Goal: Submit feedback/report problem: Submit feedback/report problem

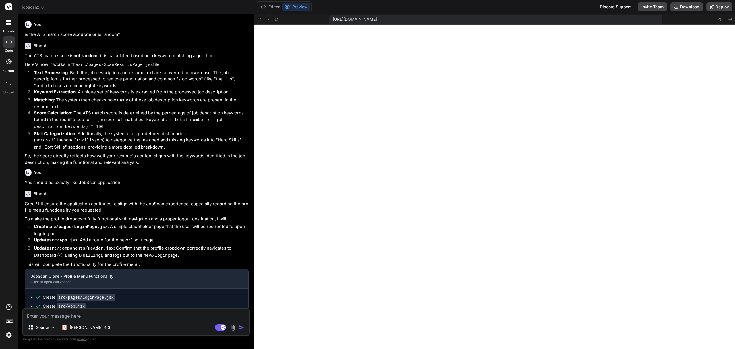
scroll to position [129, 0]
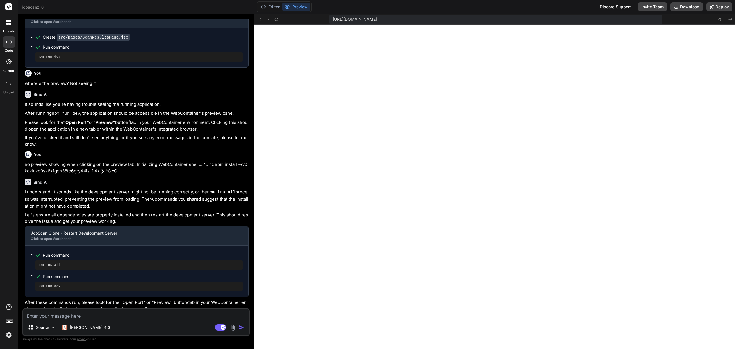
click at [130, 313] on textarea at bounding box center [136, 314] width 226 height 10
click at [218, 324] on icon at bounding box center [220, 327] width 11 height 7
type textarea "x"
click at [181, 311] on textarea at bounding box center [136, 314] width 226 height 10
type textarea "c"
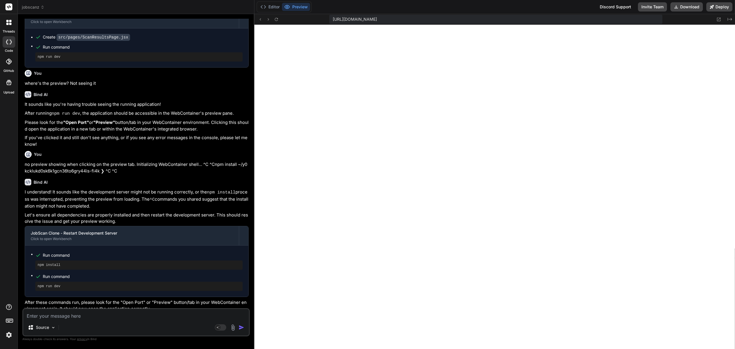
type textarea "x"
type textarea "ca"
type textarea "x"
type textarea "can"
type textarea "x"
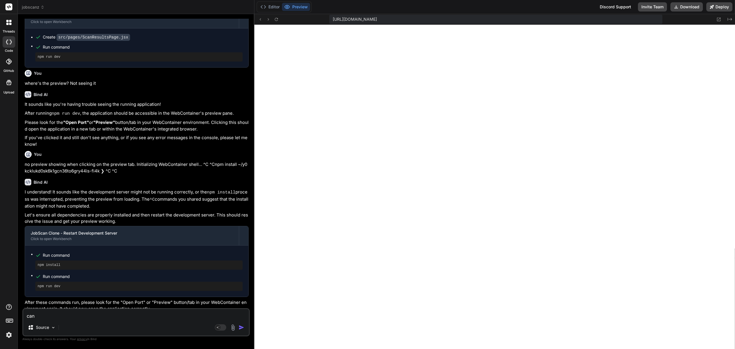
type textarea "can"
type textarea "x"
type textarea "can y"
type textarea "x"
type textarea "can yo"
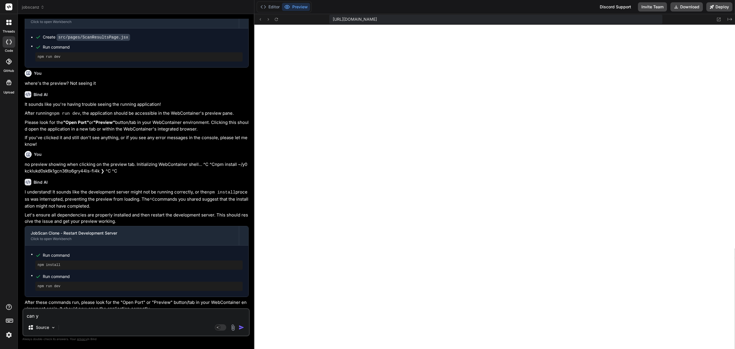
type textarea "x"
type textarea "can you"
type textarea "x"
type textarea "can you"
type textarea "x"
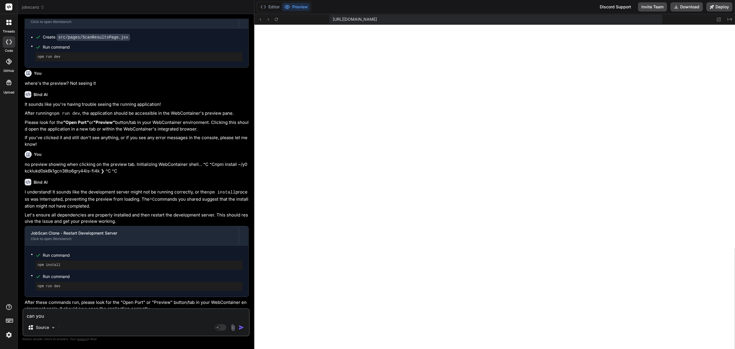
type textarea "can you m"
type textarea "x"
type textarea "can you ma"
type textarea "x"
type textarea "can you mak"
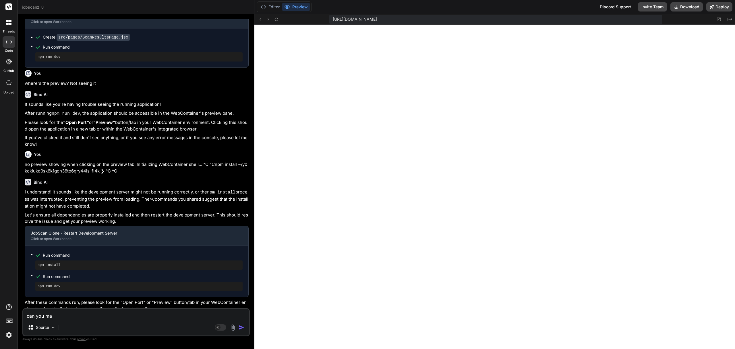
type textarea "x"
type textarea "can you ma"
type textarea "x"
type textarea "can you m"
type textarea "x"
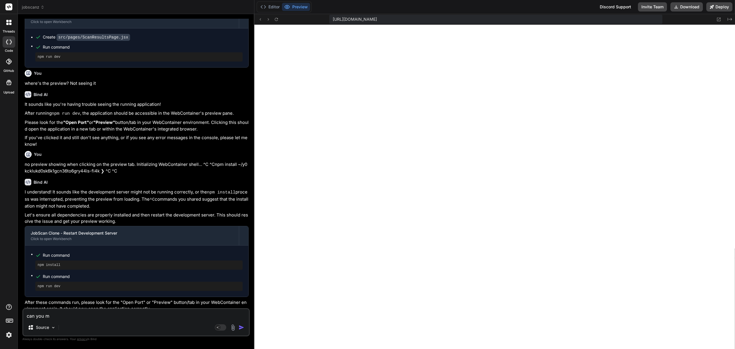
type textarea "can you"
type textarea "x"
type textarea "can you"
type textarea "x"
type textarea "can yo"
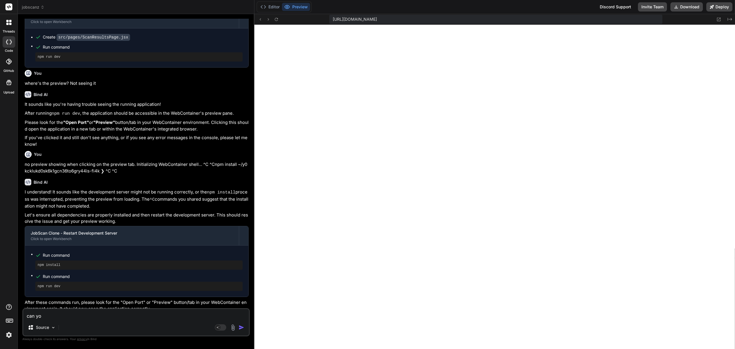
type textarea "x"
type textarea "can y"
type textarea "x"
type textarea "can"
type textarea "x"
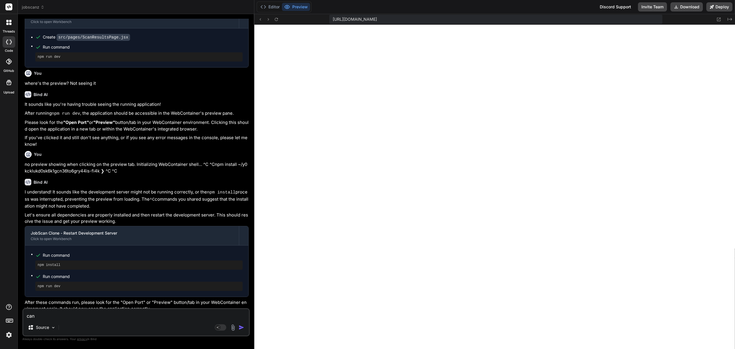
type textarea "can"
type textarea "x"
type textarea "ca"
type textarea "x"
type textarea "c"
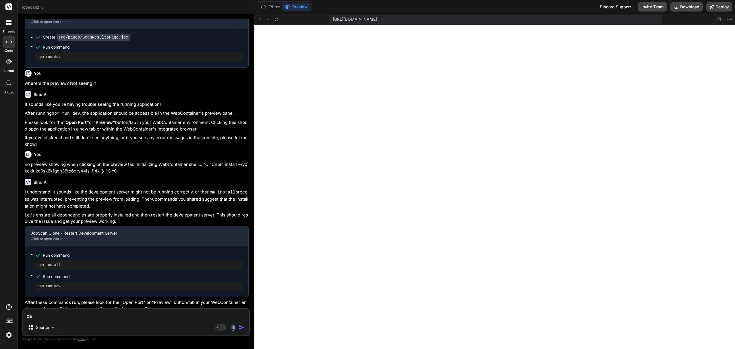
type textarea "x"
type textarea "c"
type textarea "x"
type textarea "cl"
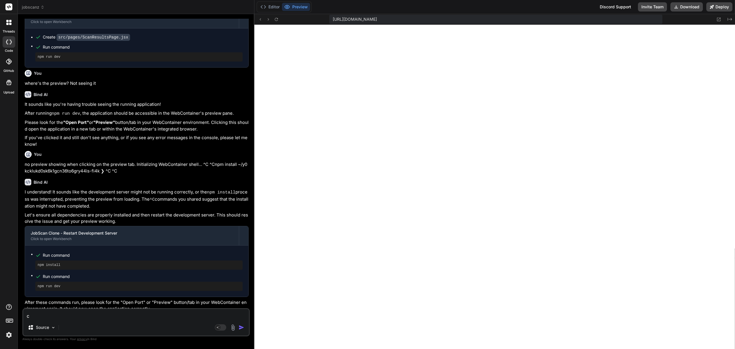
type textarea "x"
type textarea "cli"
type textarea "x"
type textarea "clic"
type textarea "x"
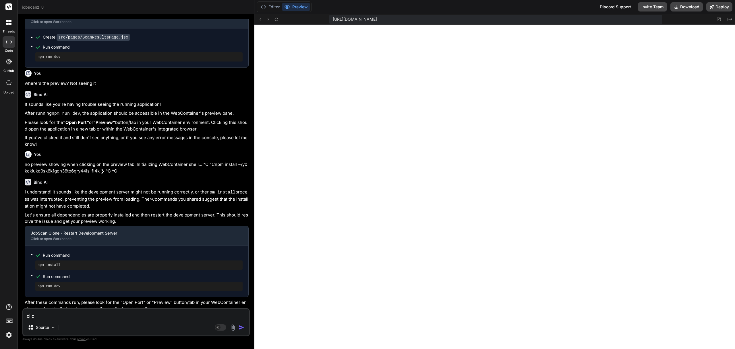
type textarea "click"
type textarea "x"
type textarea "clicki"
type textarea "x"
type textarea "clickin"
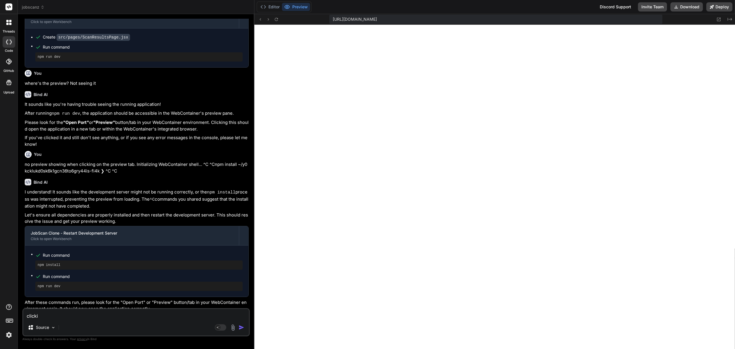
type textarea "x"
type textarea "clicking"
type textarea "x"
type textarea "clicking"
type textarea "x"
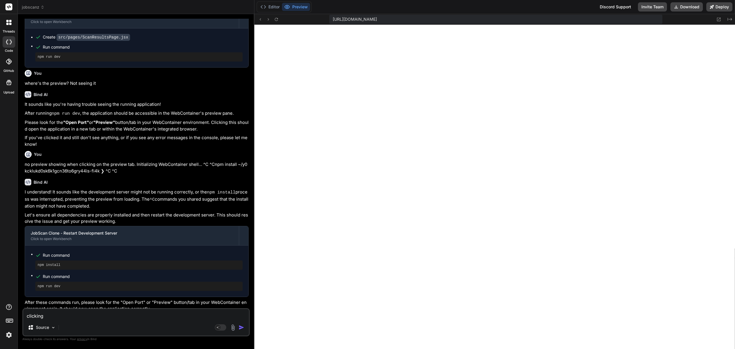
type textarea "clicking t"
type textarea "x"
type textarea "clicking th"
type textarea "x"
type textarea "clicking the"
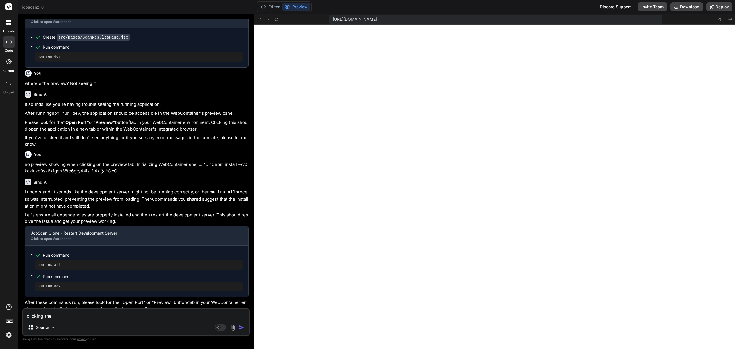
type textarea "x"
type textarea "clicking the n"
type textarea "x"
type textarea "clicking the no"
type textarea "x"
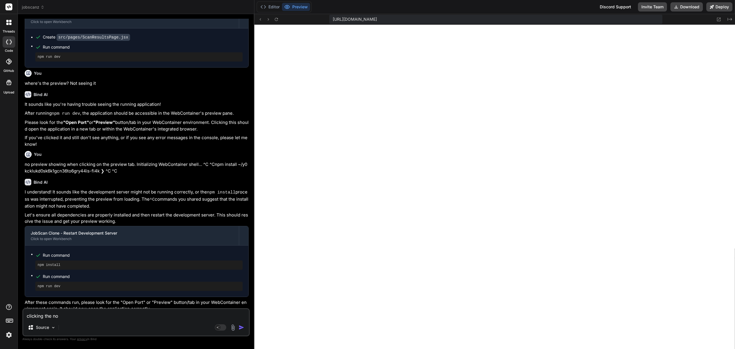
type textarea "clicking the not"
type textarea "x"
type textarea "clicking the noti"
type textarea "x"
type textarea "clicking the notif"
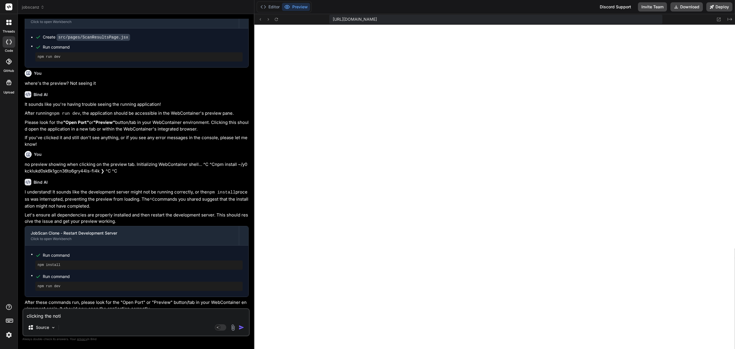
type textarea "x"
type textarea "clicking the notifi"
type textarea "x"
type textarea "clicking the notific"
type textarea "x"
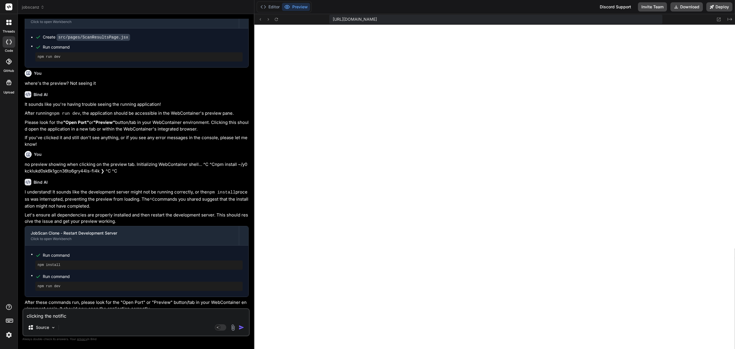
type textarea "clicking the notifica"
type textarea "x"
type textarea "clicking the notificat"
type textarea "x"
type textarea "clicking the notificati"
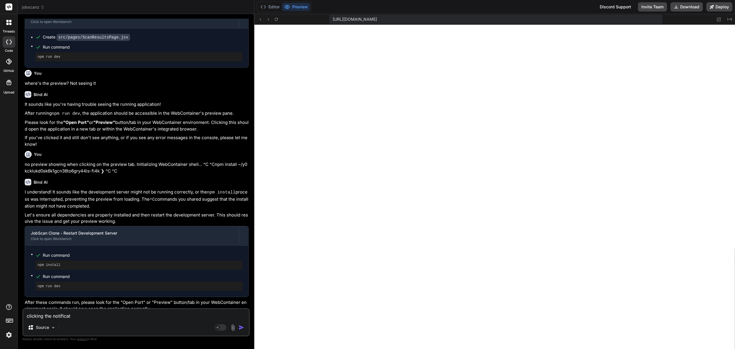
type textarea "x"
type textarea "clicking the notificatio"
type textarea "x"
type textarea "clicking the notification"
type textarea "x"
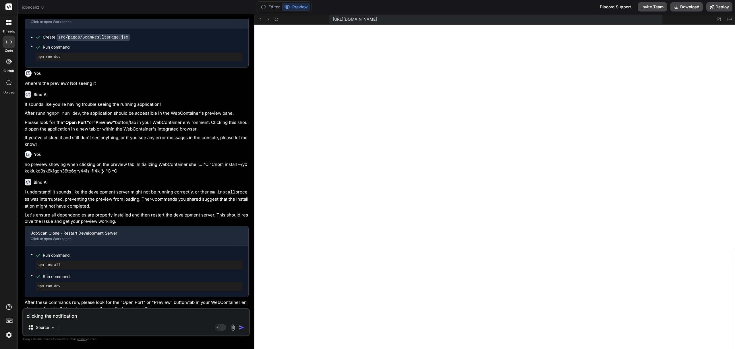
type textarea "clicking the notification"
type textarea "x"
type textarea "clicking the notification b"
type textarea "x"
type textarea "clicking the notification be"
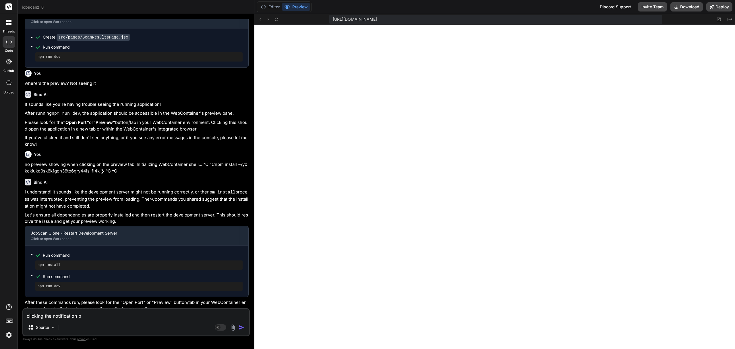
type textarea "x"
type textarea "clicking the notification bel"
type textarea "x"
type textarea "clicking the notification bell"
type textarea "x"
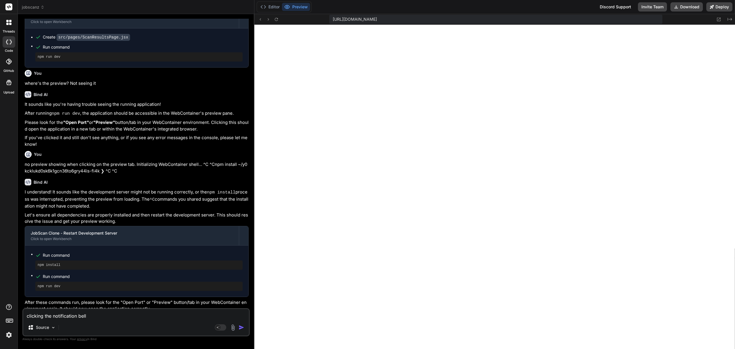
type textarea "clicking the notification bell"
type textarea "x"
type textarea "clicking the notification bell i"
type textarea "x"
type textarea "clicking the notification bell ic"
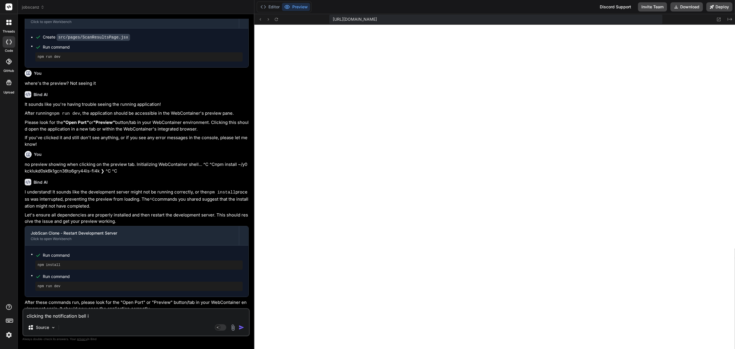
type textarea "x"
type textarea "clicking the notification bell ico"
type textarea "x"
type textarea "clicking the notification bell icon"
type textarea "x"
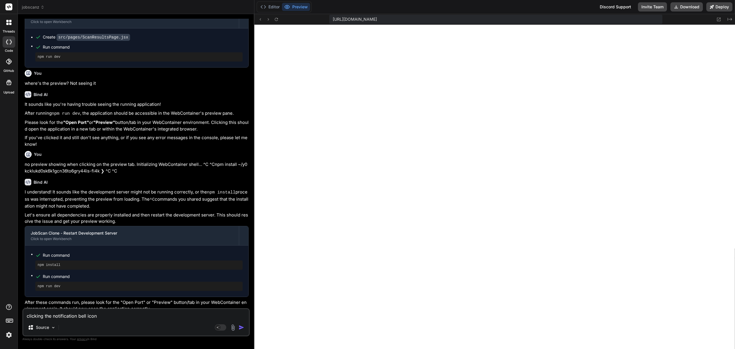
type textarea "clicking the notification bell icon"
type textarea "x"
type textarea "clicking the notification bell icon d"
type textarea "x"
type textarea "clicking the notification bell icon do"
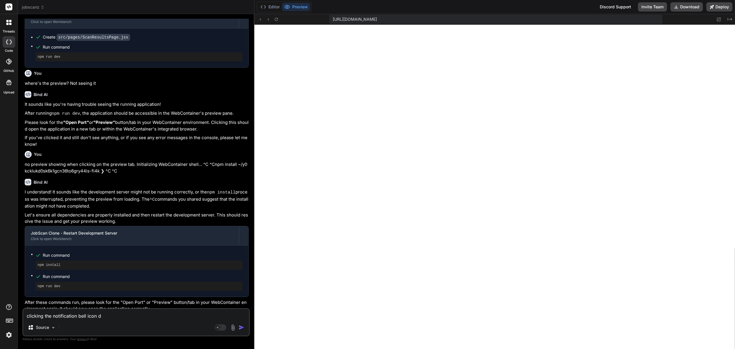
type textarea "x"
type textarea "clicking the notification bell icon doe"
type textarea "x"
type textarea "clicking the notification bell icon does"
type textarea "x"
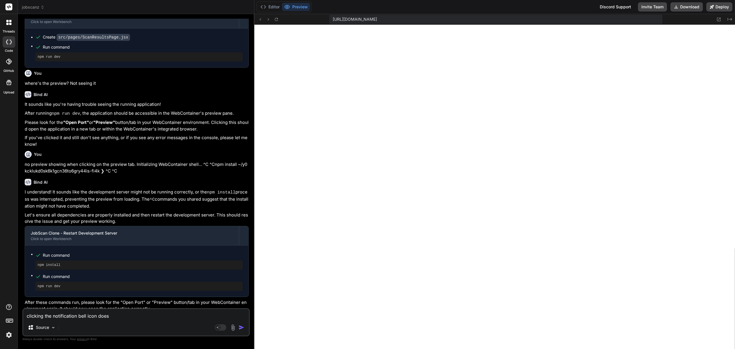
type textarea "clicking the notification bell icon does"
type textarea "x"
type textarea "clicking the notification bell icon does n"
type textarea "x"
type textarea "clicking the notification bell icon does no"
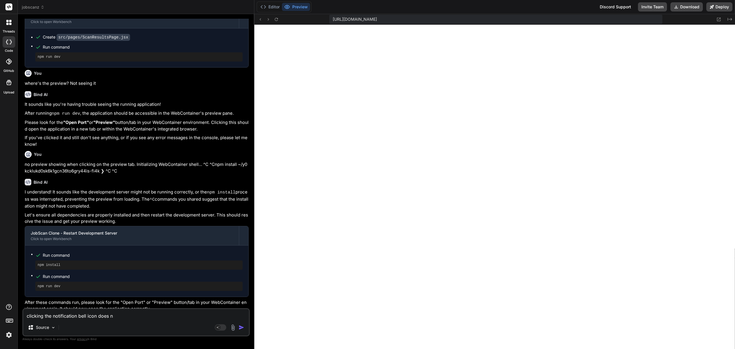
type textarea "x"
type textarea "clicking the notification bell icon does not"
type textarea "x"
type textarea "clicking the notification bell icon does not"
type textarea "x"
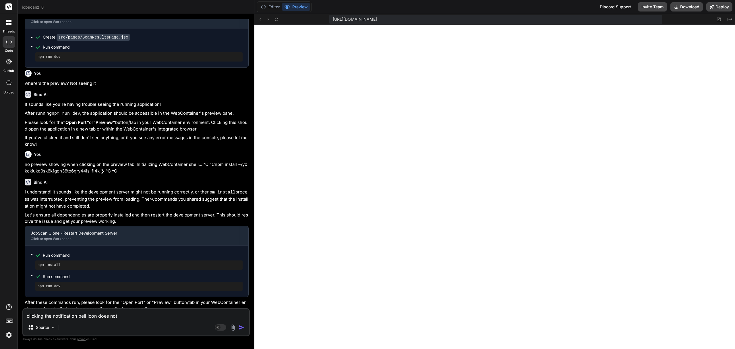
type textarea "clicking the notification bell icon does not d"
type textarea "x"
type textarea "clicking the notification bell icon does not do"
type textarea "x"
type textarea "clicking the notification bell icon does not do"
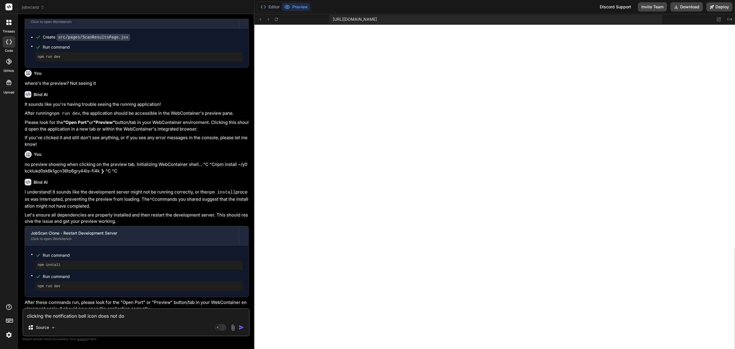
type textarea "x"
type textarea "clicking the notification bell icon does not do a"
type textarea "x"
type textarea "clicking the notification bell icon does not do an"
type textarea "x"
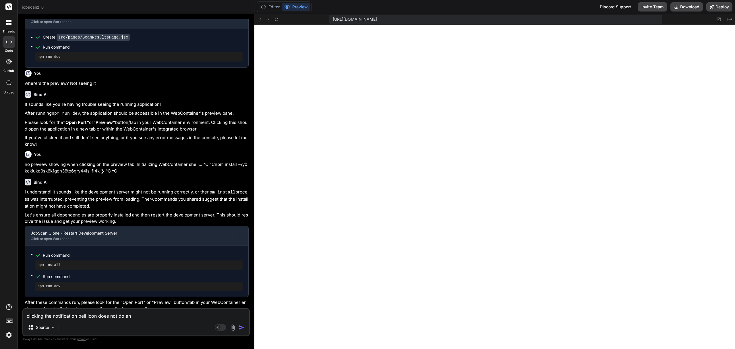
type textarea "clicking the notification bell icon does not do any"
type textarea "x"
type textarea "clicking the notification bell icon does not do anyt"
type textarea "x"
type textarea "clicking the notification bell icon does not do anyth"
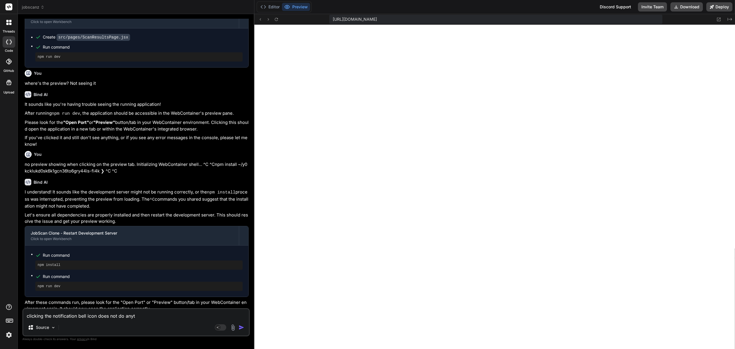
type textarea "x"
type textarea "clicking the notification bell icon does not do anythi"
type textarea "x"
type textarea "clicking the notification bell icon does not do anythin"
type textarea "x"
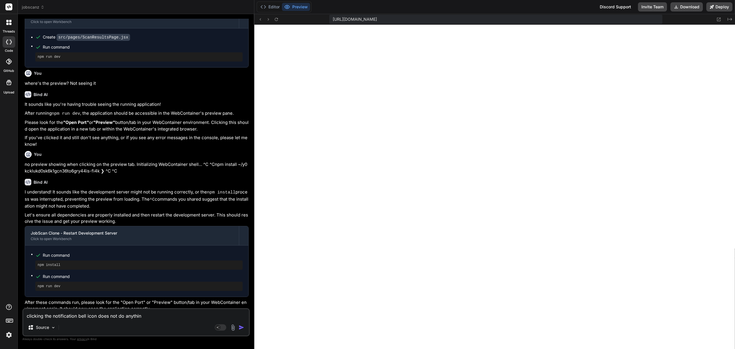
type textarea "clicking the notification bell icon does not do anything"
type textarea "x"
type textarea "clicking the notification bell icon does not do anything."
type textarea "x"
type textarea "clicking the notification bell icon does not do anything."
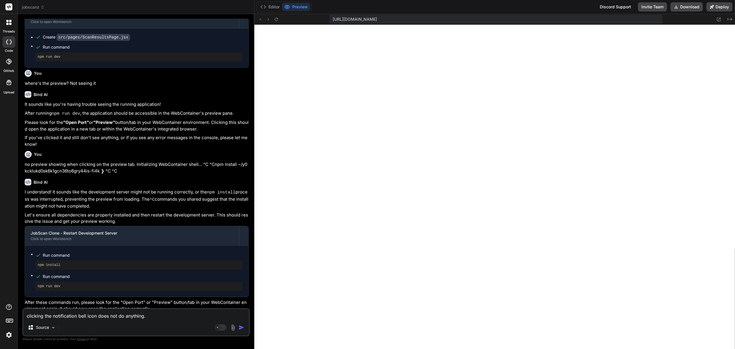
type textarea "x"
type textarea "clicking the notification bell icon does not do anything. n"
type textarea "x"
type textarea "clicking the notification bell icon does not do anything. no"
type textarea "x"
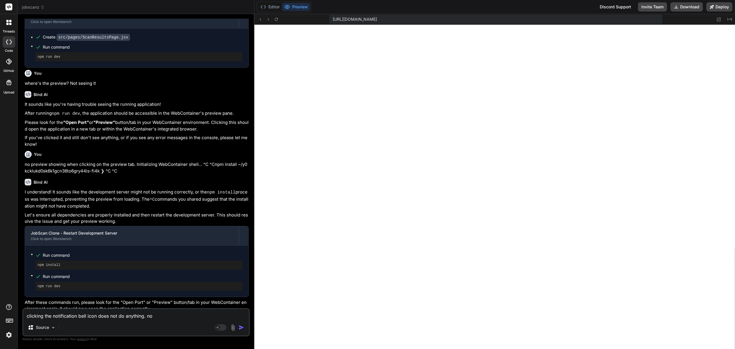
type textarea "clicking the notification bell icon does not do anything. not"
type textarea "x"
type textarea "clicking the notification bell icon does not do anything. noth"
type textarea "x"
type textarea "clicking the notification bell icon does not do anything. nothi"
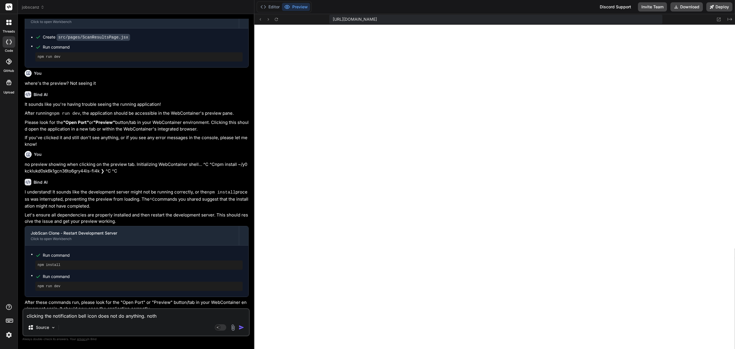
type textarea "x"
type textarea "clicking the notification bell icon does not do anything. nothin"
type textarea "x"
type textarea "clicking the notification bell icon does not do anything. nothing"
type textarea "x"
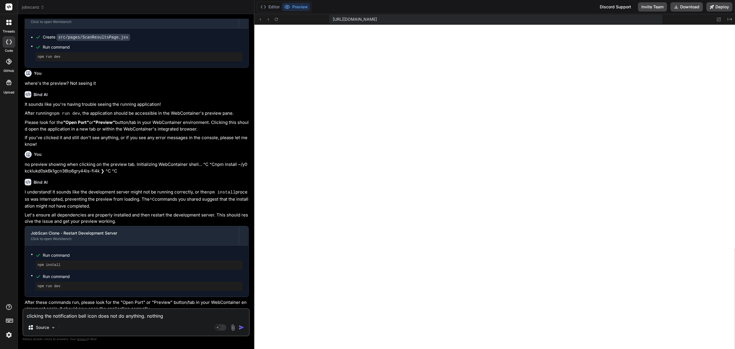
type textarea "clicking the notification bell icon does not do anything. nothing"
type textarea "x"
type textarea "clicking the notification bell icon does not do anything. nothing h"
type textarea "x"
type textarea "clicking the notification bell icon does not do anything. nothing ha"
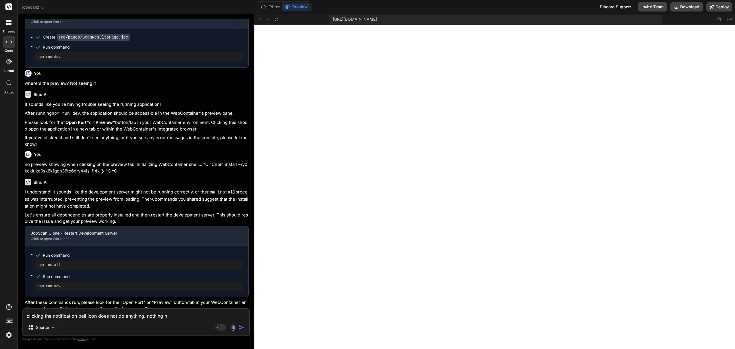
type textarea "x"
type textarea "clicking the notification bell icon does not do anything. nothing hap"
type textarea "x"
type textarea "clicking the notification bell icon does not do anything. nothing happ"
type textarea "x"
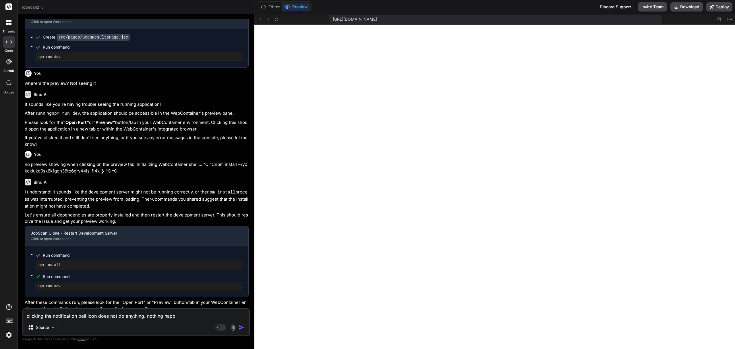
type textarea "clicking the notification bell icon does not do anything. nothing [PERSON_NAME]"
type textarea "x"
type textarea "clicking the notification bell icon does not do anything. nothing happen"
type textarea "x"
type textarea "clicking the notification bell icon does not do anything. nothing happens"
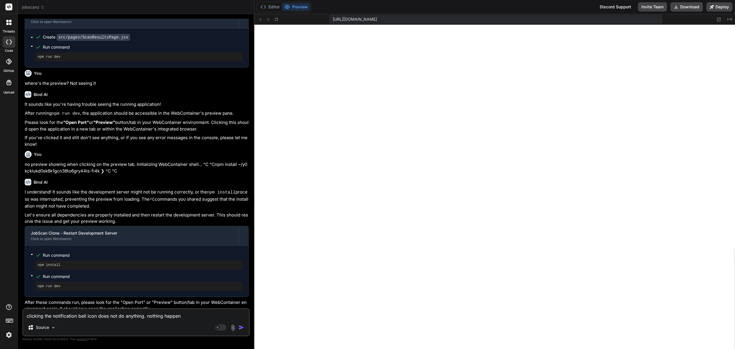
type textarea "x"
type textarea "clicking the notification bell icon does not do anything. nothing happens."
type textarea "x"
type textarea "clicking the notification bell icon does not do anything. nothing happens."
type textarea "x"
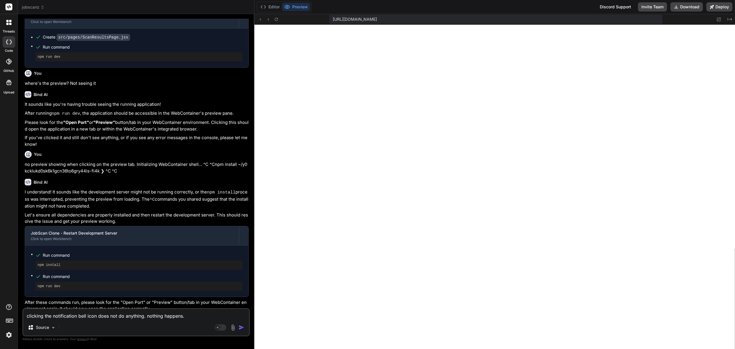
type textarea "clicking the notification bell icon does not do anything. nothing happens. s"
type textarea "x"
type textarea "clicking the notification bell icon does not do anything. nothing happens. sh"
type textarea "x"
type textarea "clicking the notification bell icon does not do anything. nothing happens. sho"
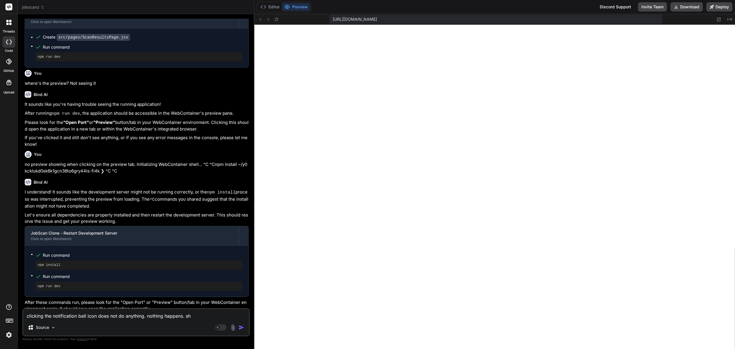
type textarea "x"
type textarea "clicking the notification bell icon does not do anything. nothing happens. shou"
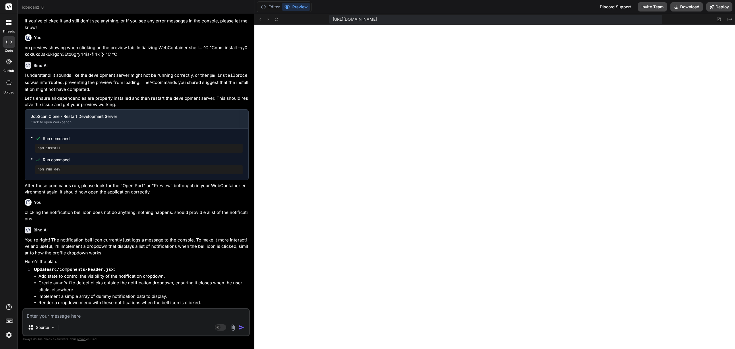
scroll to position [672, 0]
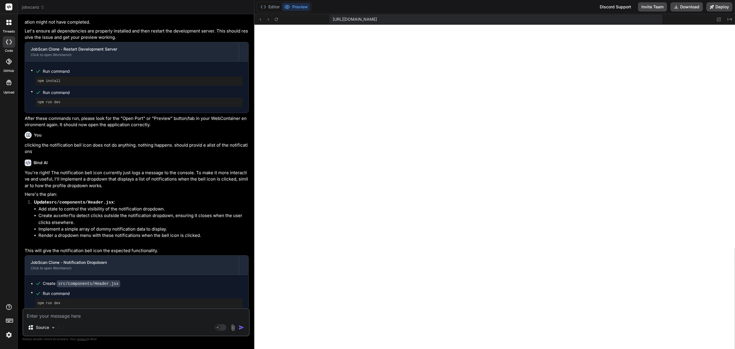
click at [109, 316] on textarea at bounding box center [136, 314] width 226 height 10
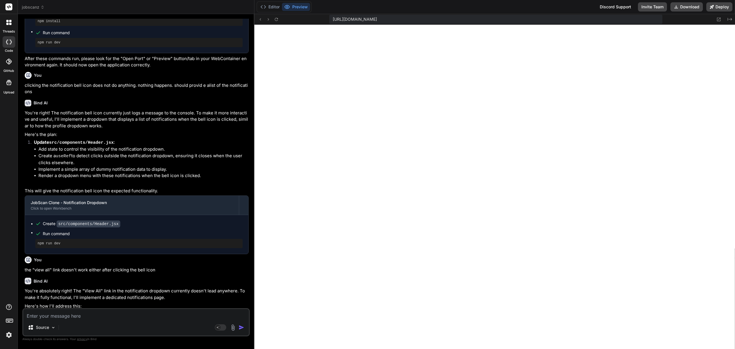
scroll to position [310, 0]
click at [115, 312] on textarea at bounding box center [136, 314] width 226 height 10
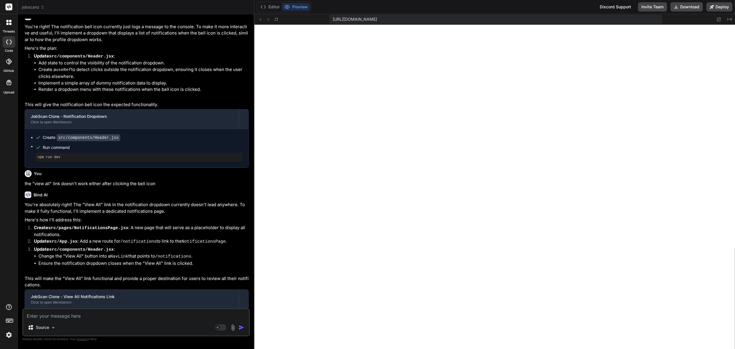
scroll to position [869, 0]
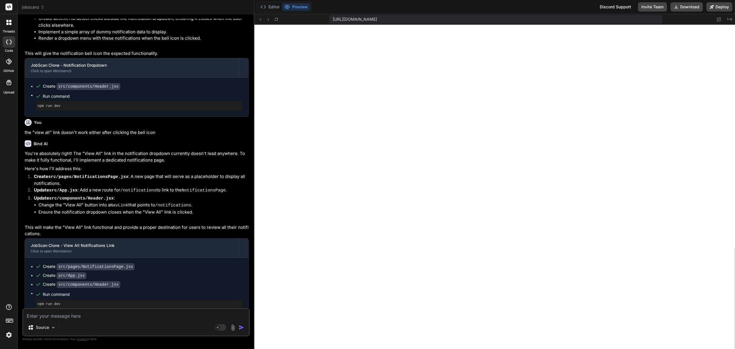
click at [156, 312] on textarea at bounding box center [136, 314] width 226 height 10
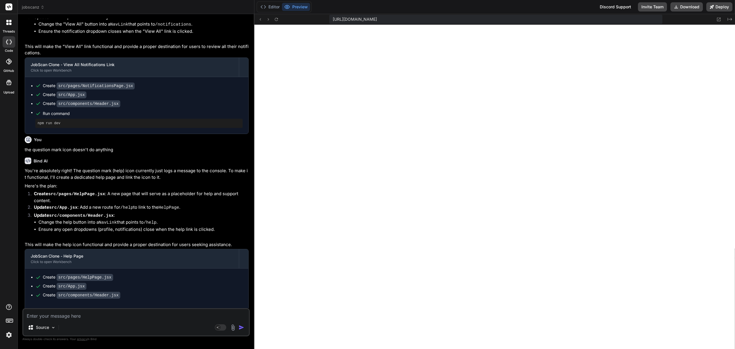
scroll to position [407, 0]
click at [60, 314] on textarea at bounding box center [136, 314] width 226 height 10
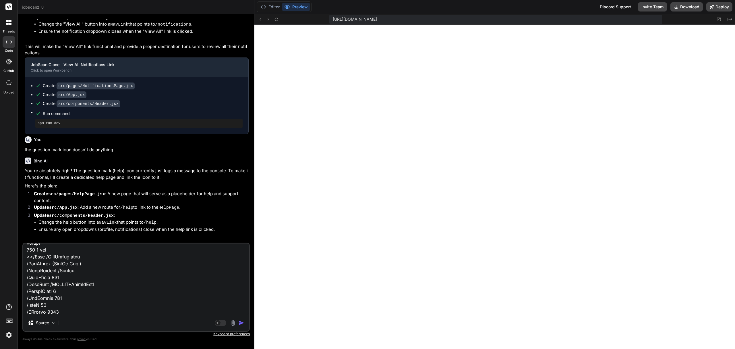
scroll to position [29128, 0]
click at [241, 325] on img "button" at bounding box center [242, 323] width 6 height 6
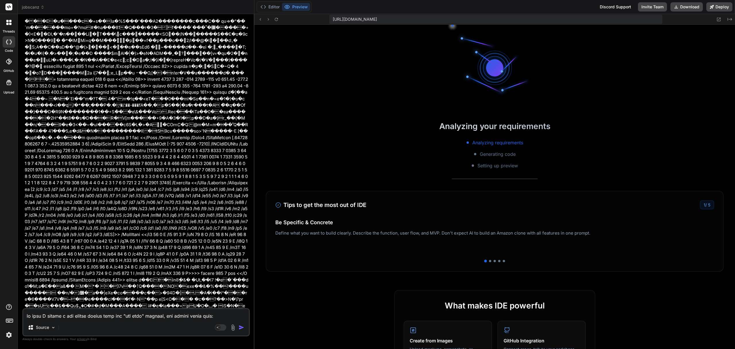
scroll to position [600, 0]
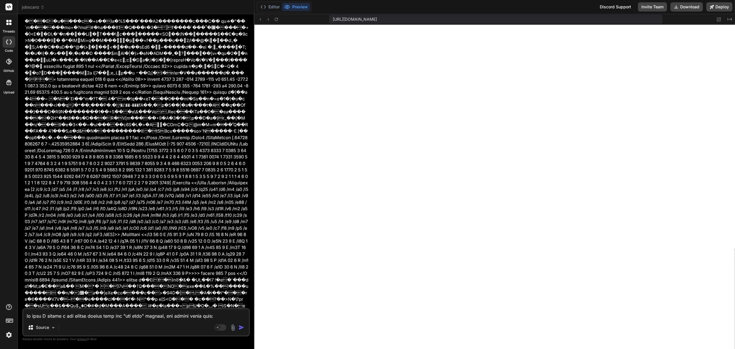
click at [171, 313] on textarea at bounding box center [136, 314] width 226 height 10
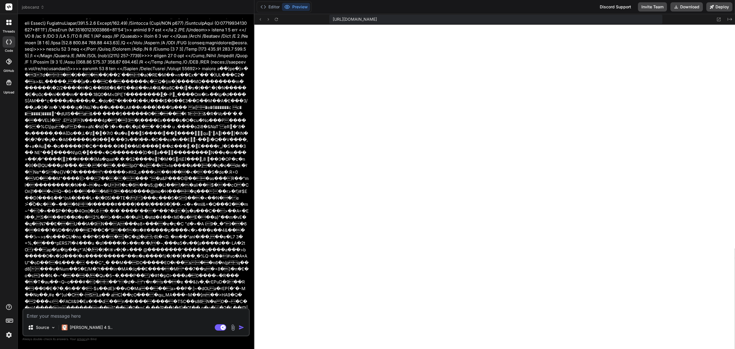
scroll to position [155, 0]
click at [132, 314] on textarea at bounding box center [136, 314] width 226 height 10
type textarea "x"
type textarea "G"
type textarea "x"
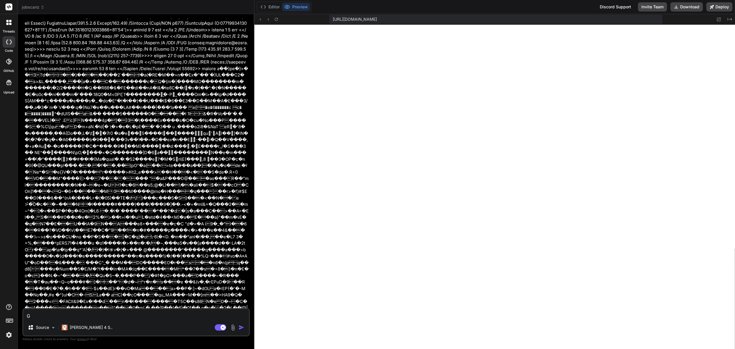
type textarea "Ge"
type textarea "x"
type textarea "Get"
type textarea "x"
type textarea "Gett"
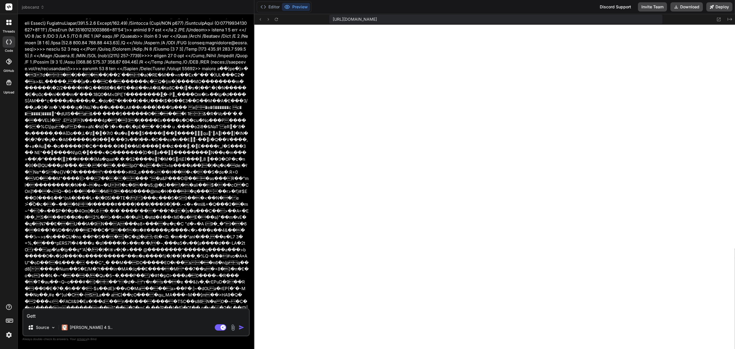
type textarea "x"
type textarea "Getti"
type textarea "x"
type textarea "Gettin"
type textarea "x"
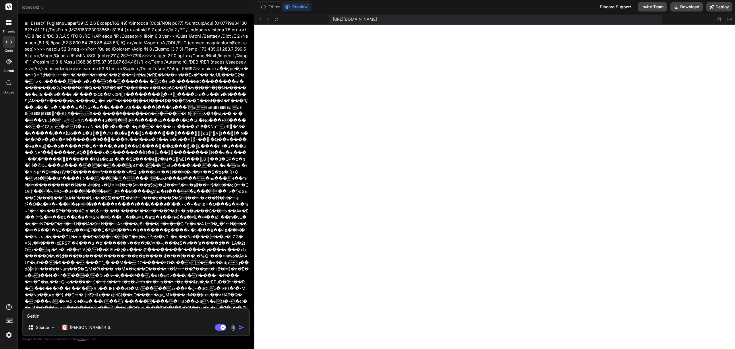
type textarea "Getting"
type textarea "x"
type textarea "Getting"
type textarea "x"
type textarea "Getting t"
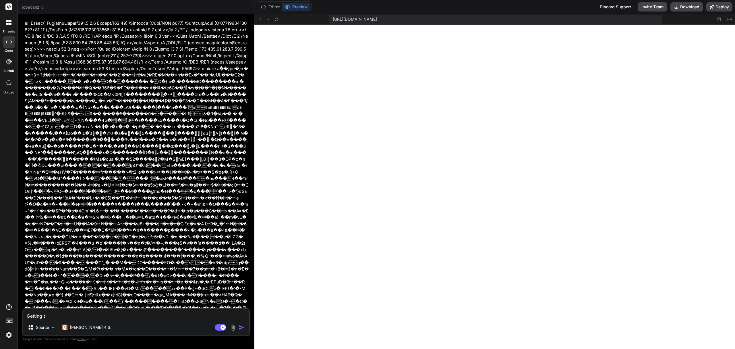
type textarea "x"
type textarea "Getting th"
type textarea "x"
type textarea "Getting thi"
type textarea "x"
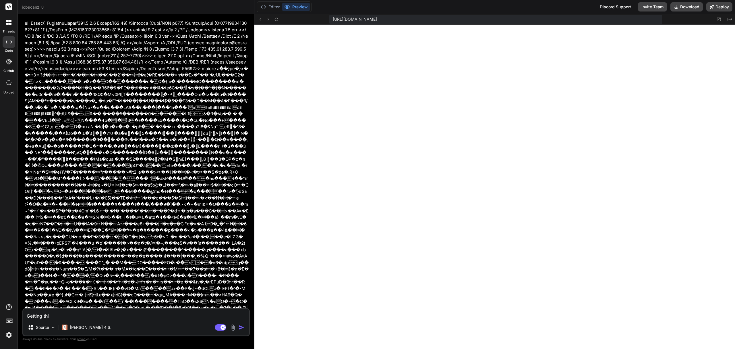
type textarea "Getting this"
type textarea "x"
type textarea "Getting this"
type textarea "x"
type textarea "Getting this m"
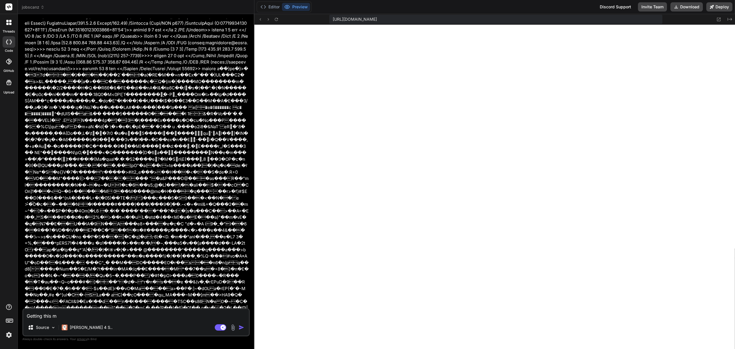
type textarea "x"
type textarea "Getting this me"
type textarea "x"
type textarea "Getting this mes"
type textarea "x"
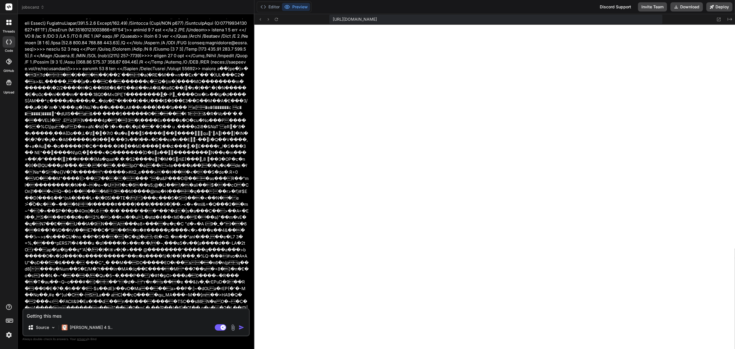
type textarea "Getting this mess"
type textarea "x"
type textarea "Getting this messa"
type textarea "x"
type textarea "Getting this messag"
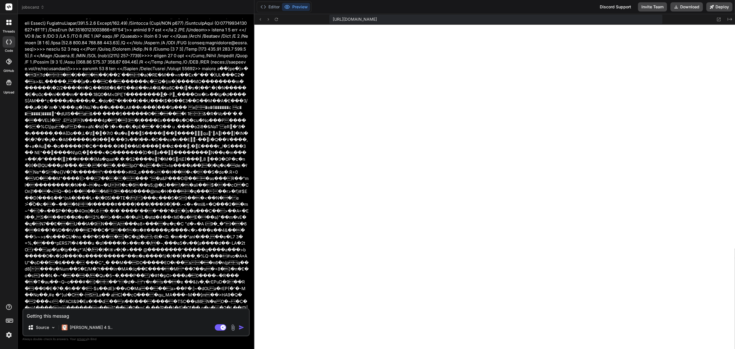
type textarea "x"
type textarea "Getting this message"
type textarea "x"
type textarea "Getting this message:"
type textarea "x"
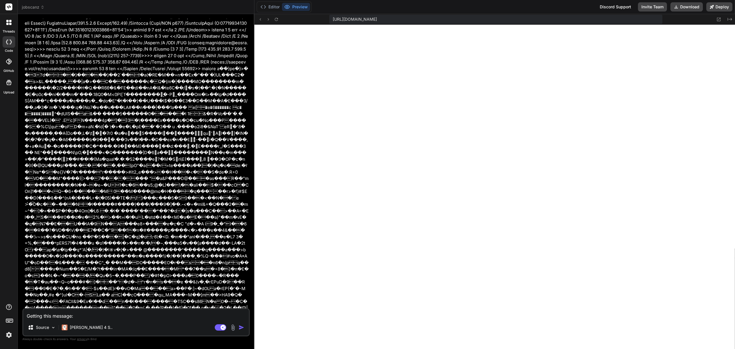
type textarea "Getting this message:"
paste textarea "[plugin:vite:import-analysis] Failed to resolve import "@/pages/HelpPage" from …"
type textarea "x"
type textarea "Getting this message: [plugin:vite:import-analysis] Failed to resolve import "@…"
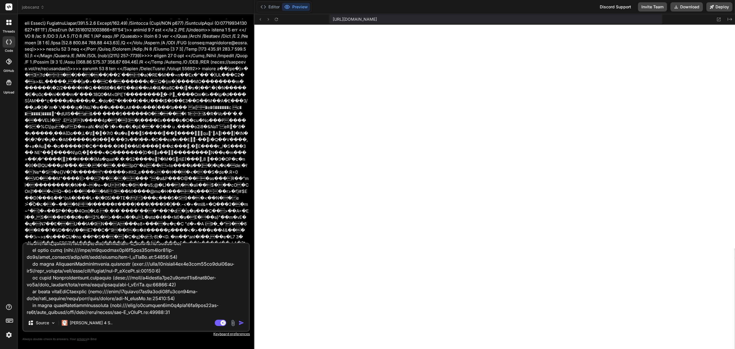
type textarea "x"
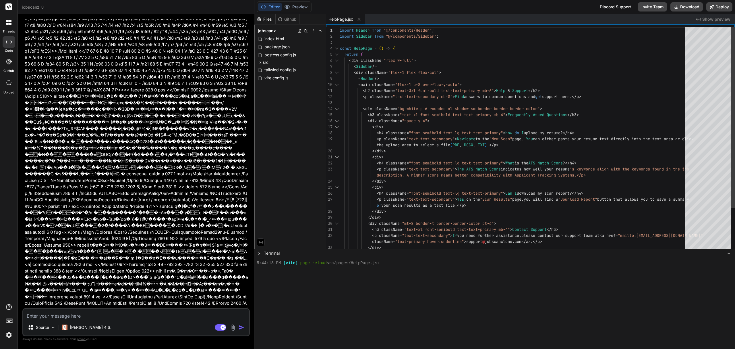
scroll to position [236, 0]
type textarea "x"
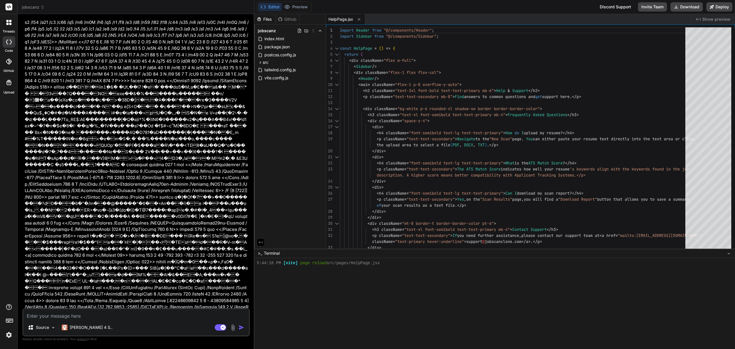
scroll to position [15342, 0]
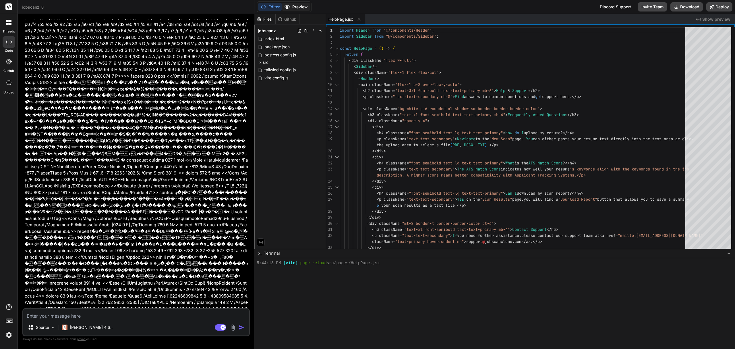
click at [300, 7] on button "Preview" at bounding box center [296, 7] width 28 height 8
